Goal: Obtain resource: Obtain resource

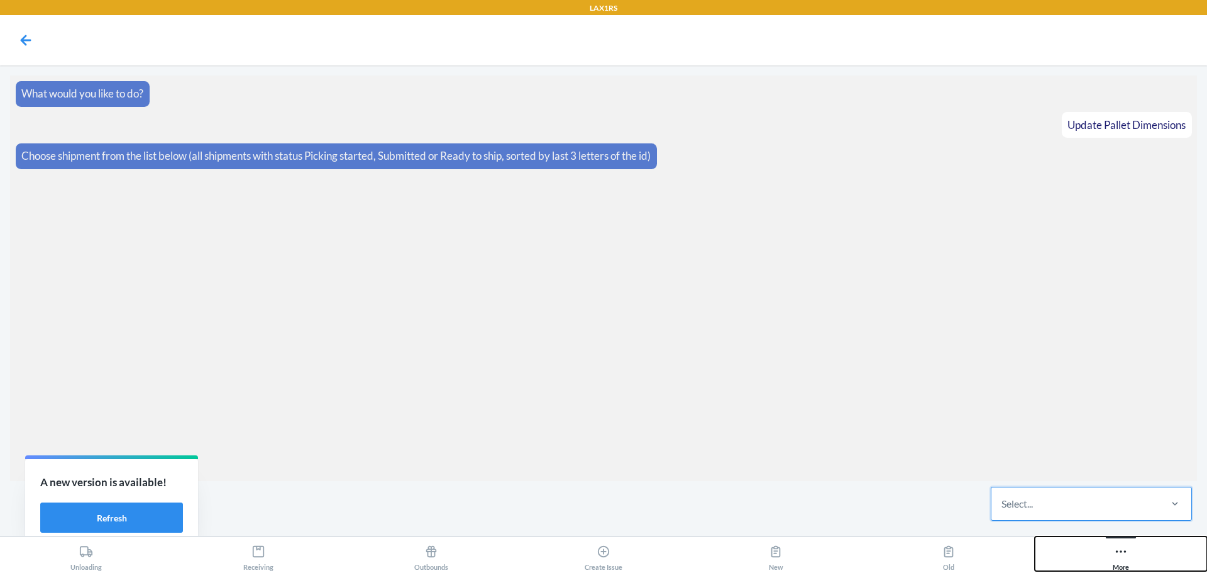
click at [1101, 561] on button "More" at bounding box center [1120, 553] width 172 height 35
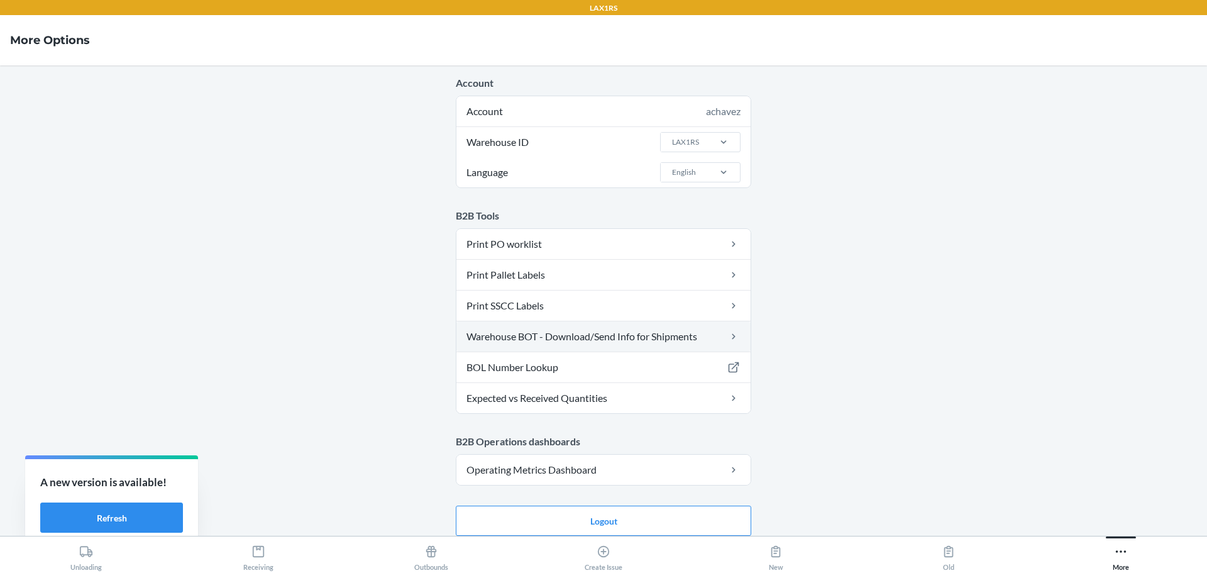
click at [573, 336] on link "Warehouse BOT - Download/Send Info for Shipments" at bounding box center [603, 336] width 294 height 30
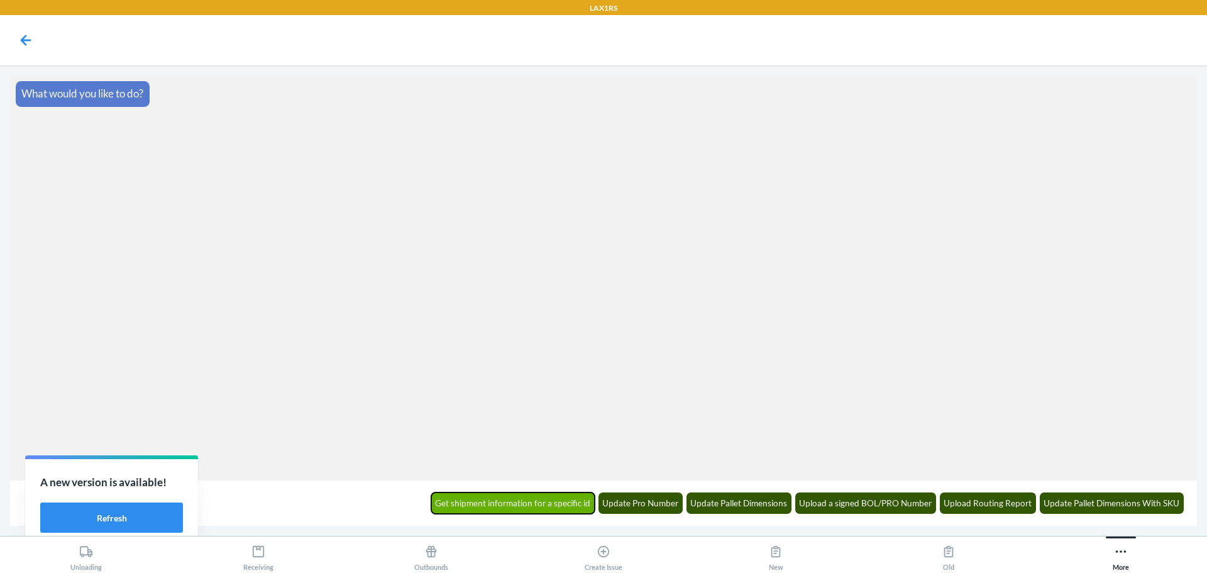
click at [554, 502] on button "Get shipment information for a specific id" at bounding box center [513, 502] width 164 height 21
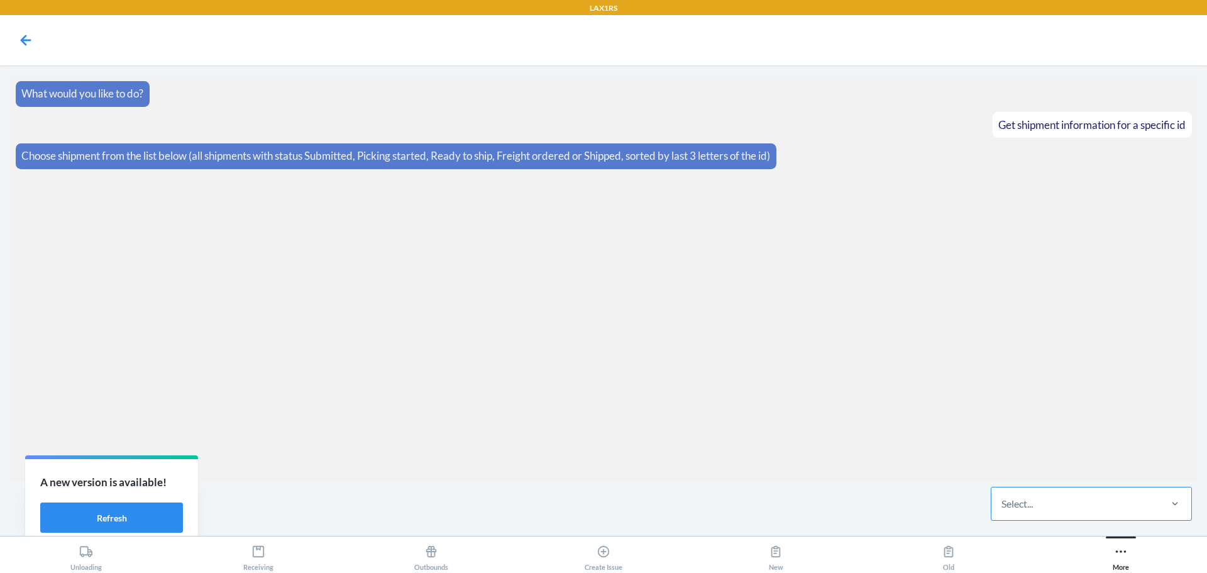
click at [1096, 511] on div "Select..." at bounding box center [1074, 503] width 167 height 33
click at [1002, 511] on input "Select..." at bounding box center [1001, 503] width 1 height 15
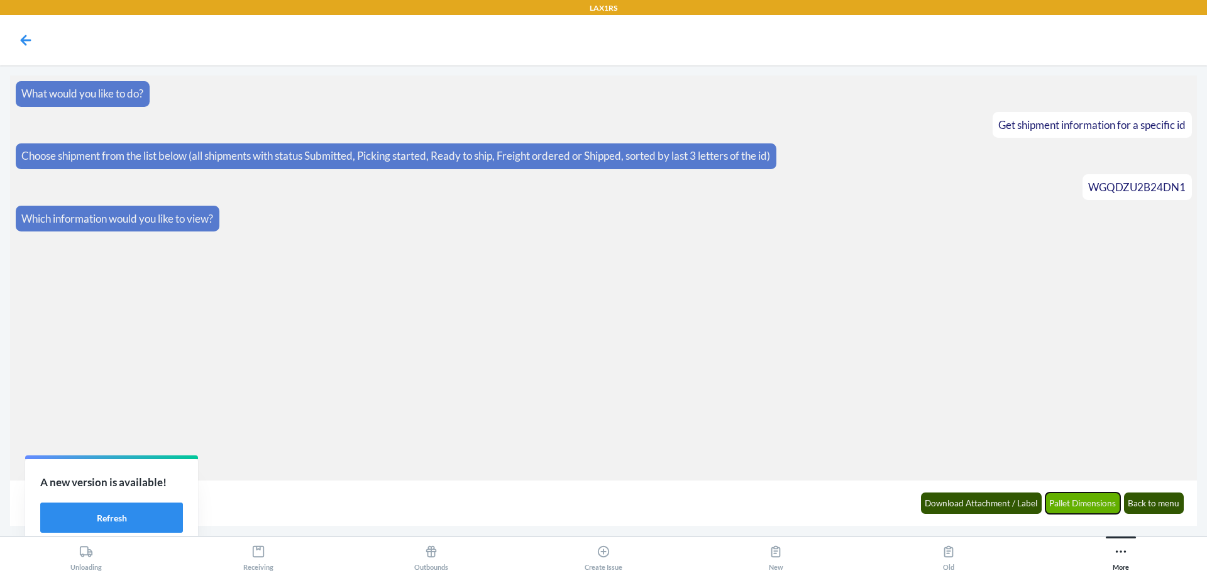
click at [1072, 500] on button "Pallet Dimensions" at bounding box center [1082, 502] width 75 height 21
